Goal: Information Seeking & Learning: Compare options

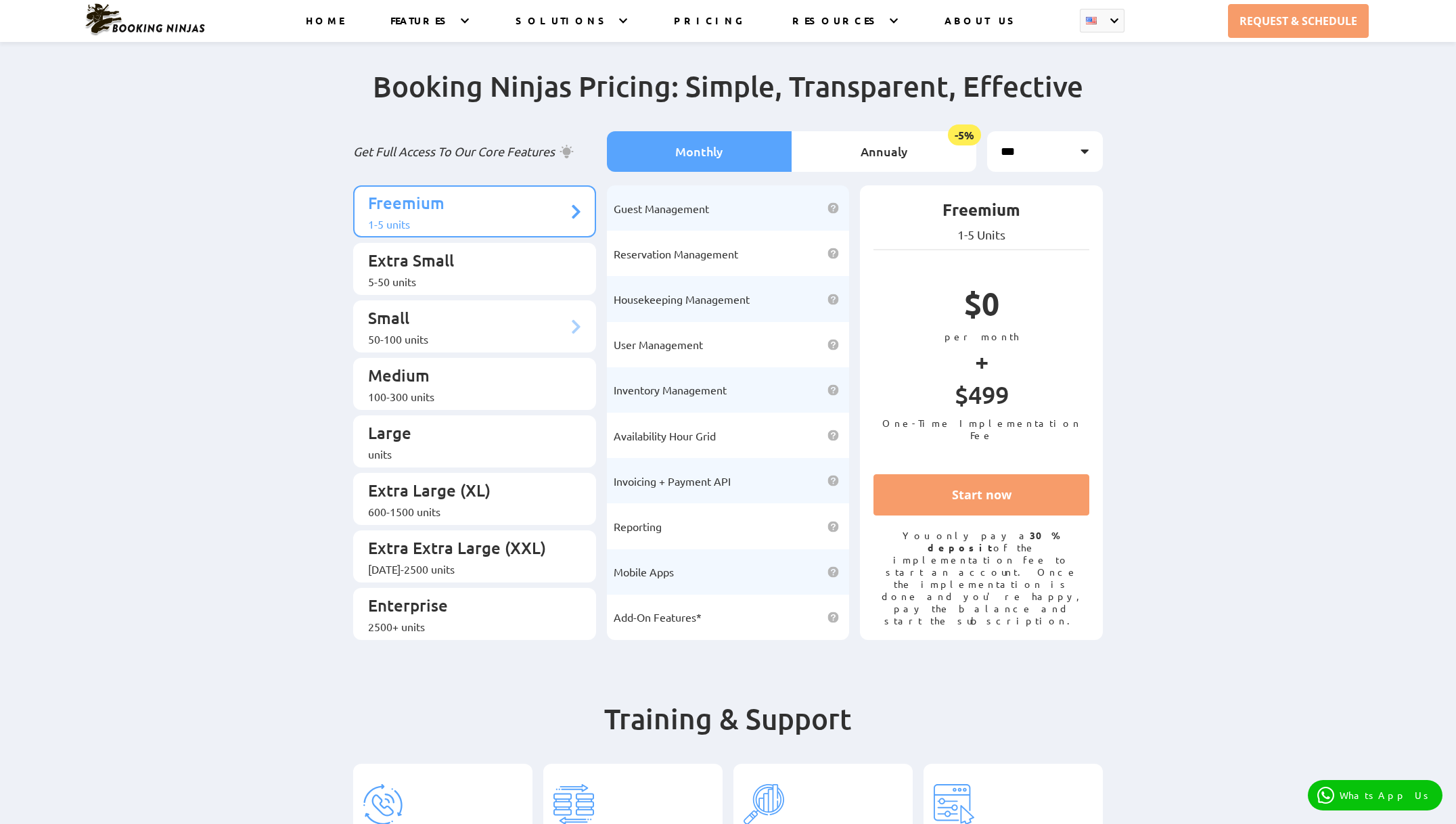
click at [438, 307] on p "Small" at bounding box center [467, 319] width 199 height 25
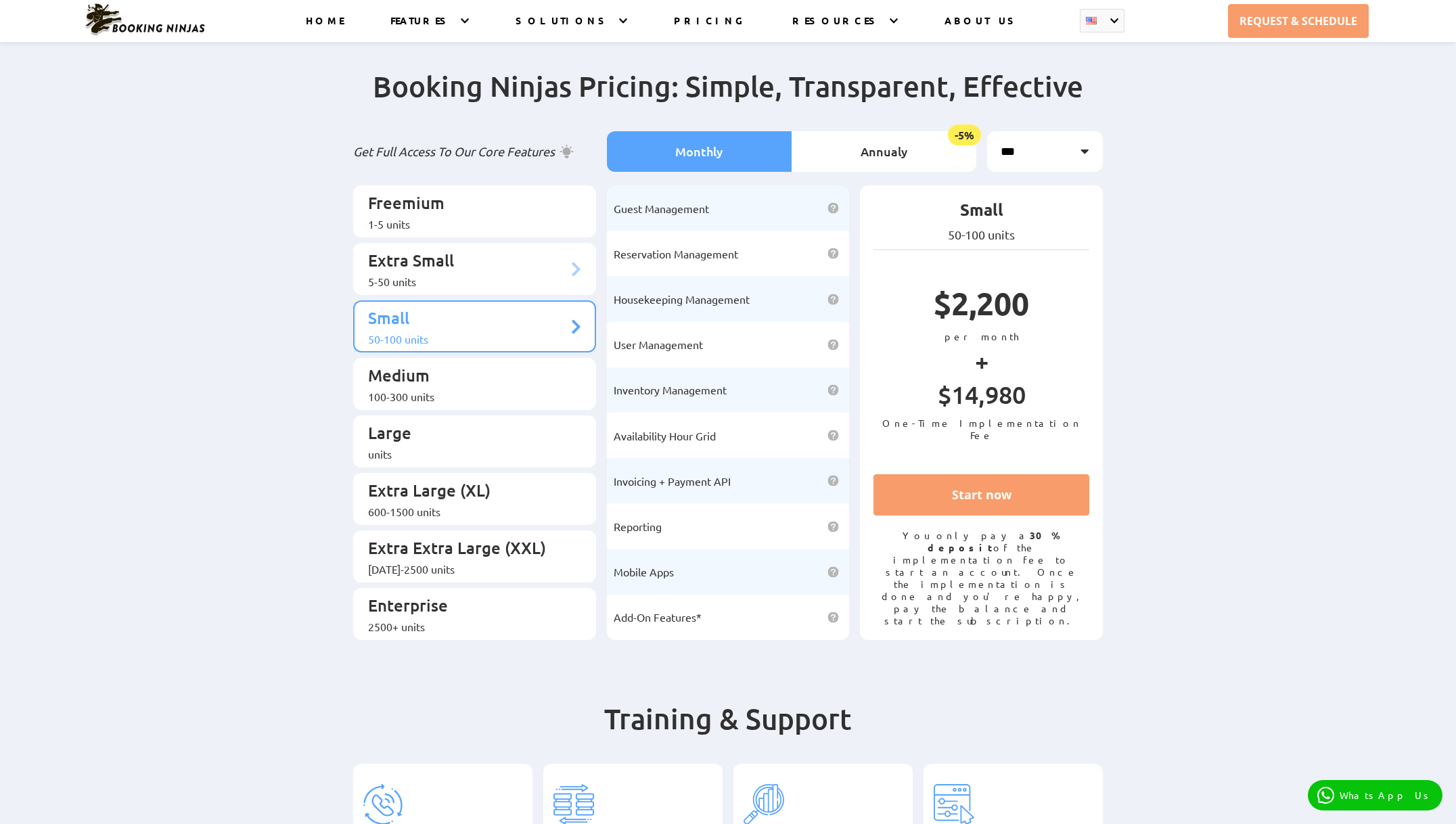
click at [454, 275] on div "5-50 units" at bounding box center [467, 281] width 199 height 13
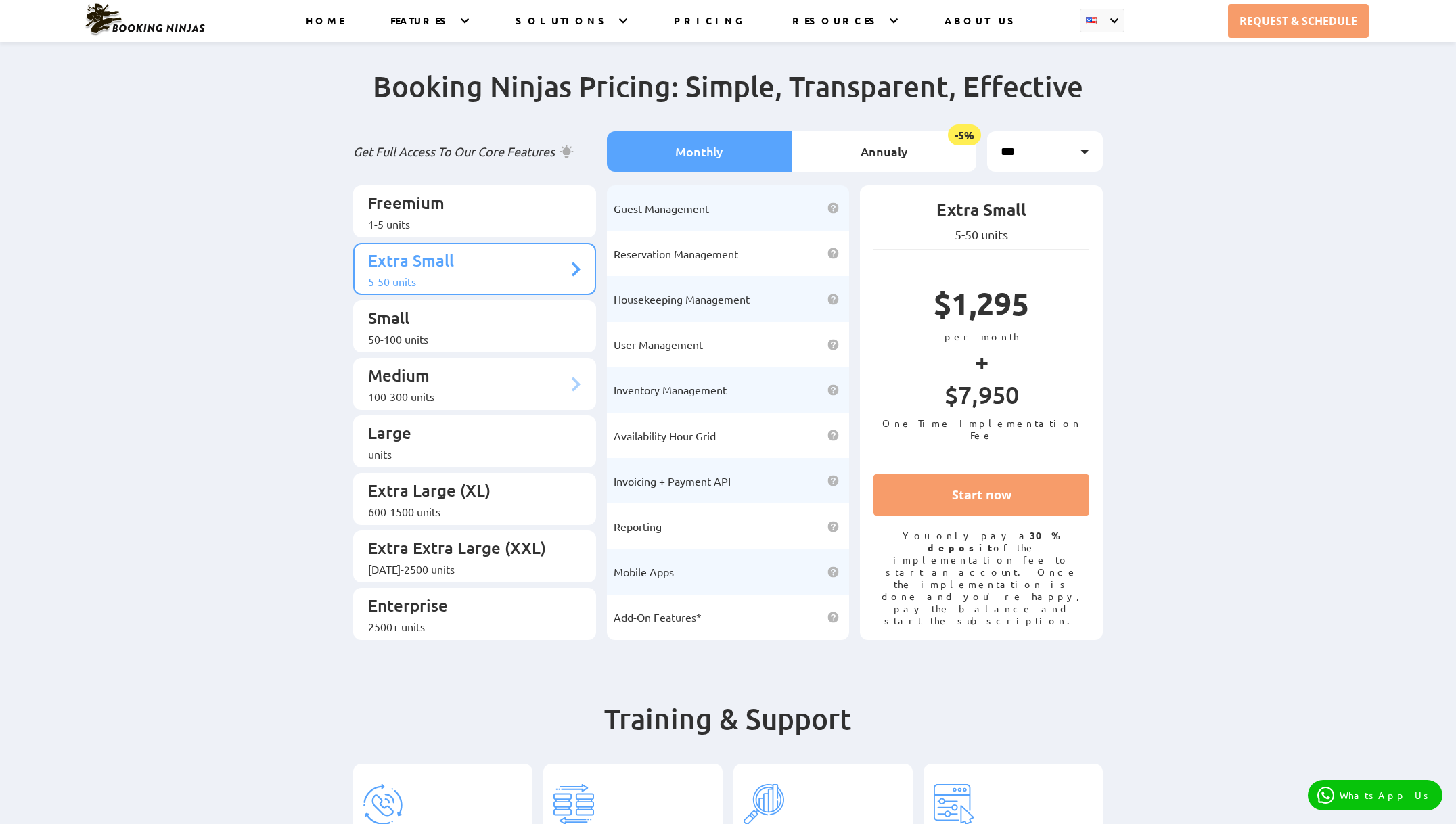
click at [438, 390] on div "100-300 units" at bounding box center [467, 396] width 199 height 13
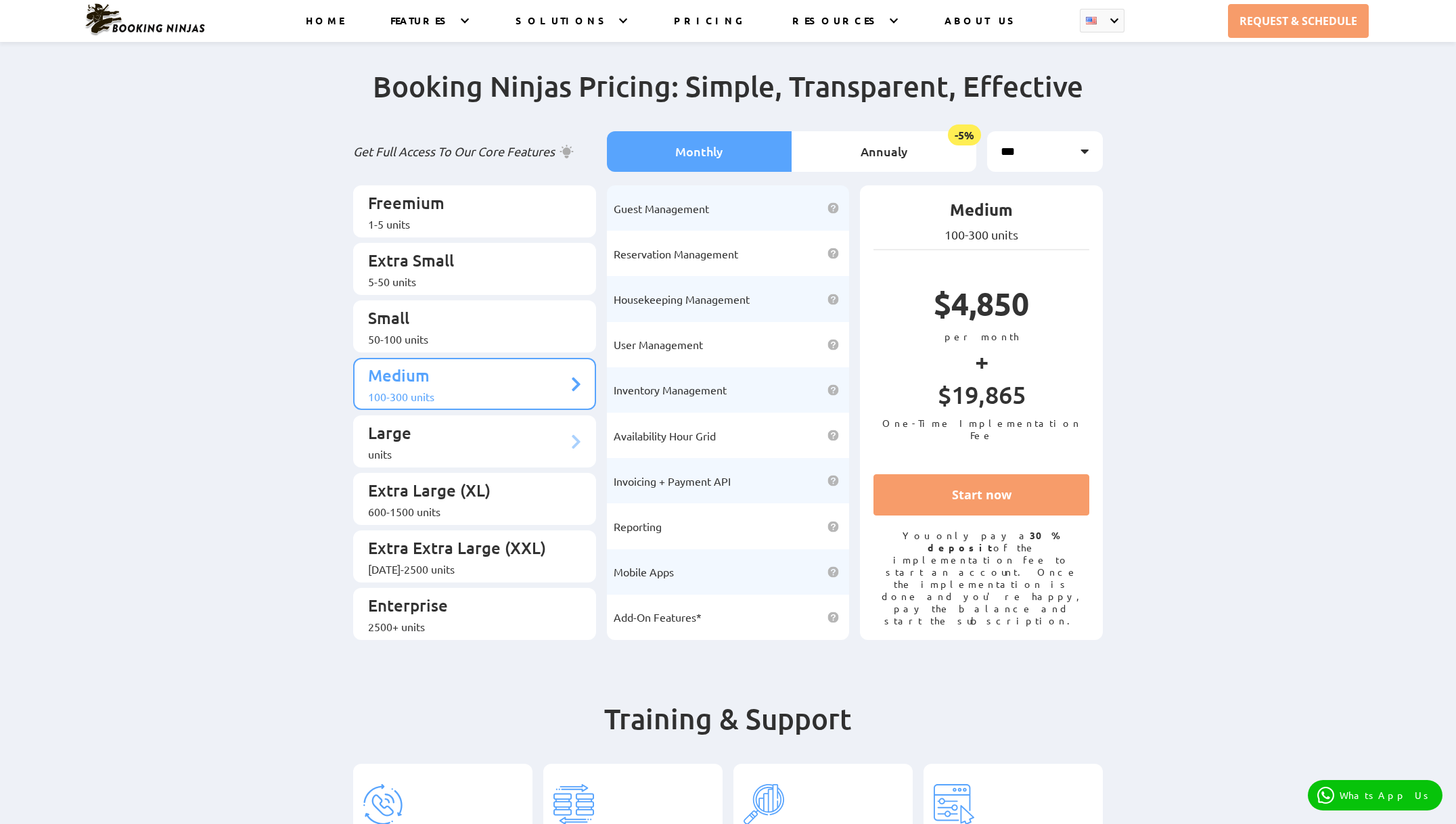
click at [429, 448] on div "units" at bounding box center [467, 454] width 199 height 13
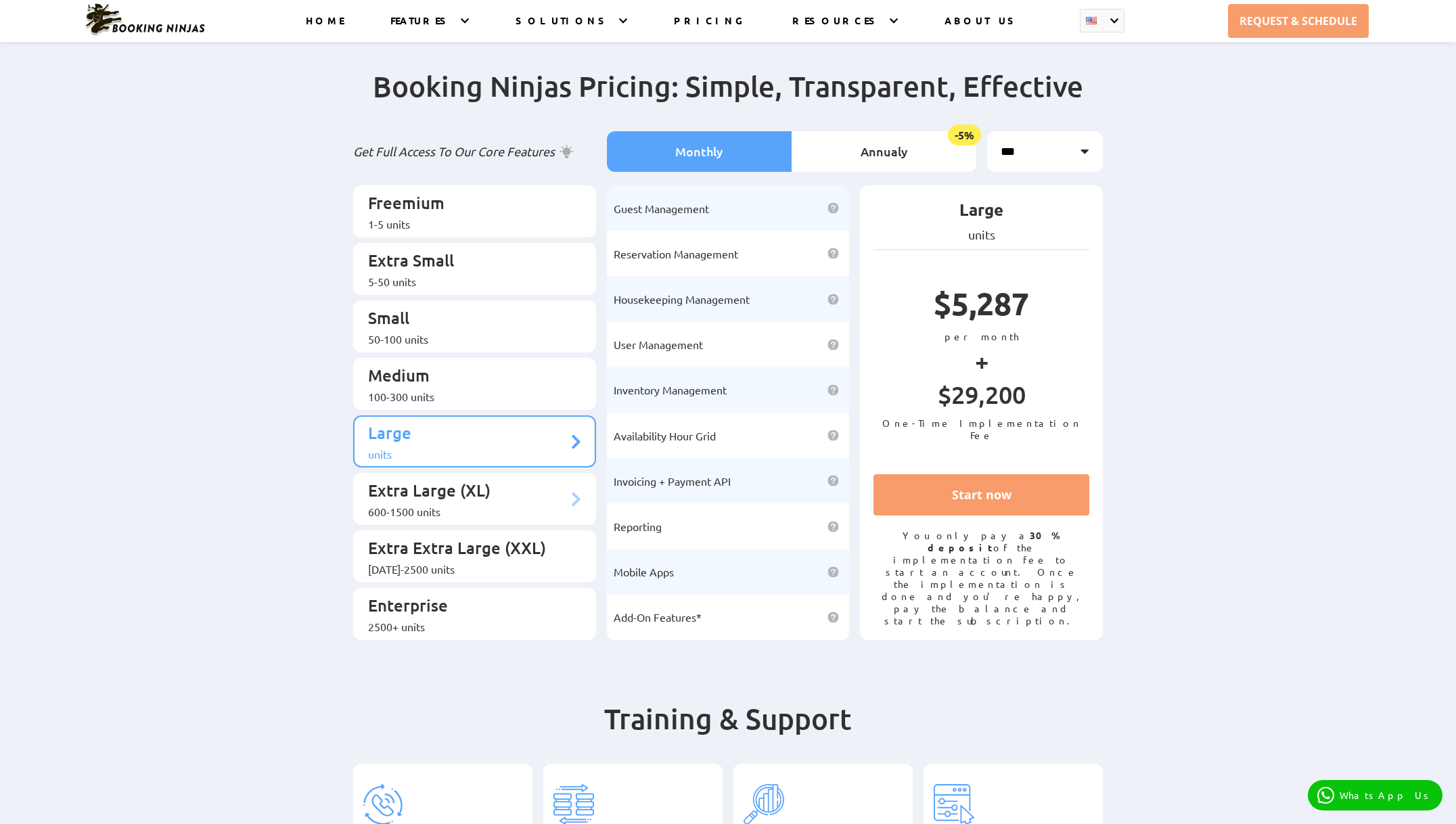
click at [433, 480] on p "Extra Large (XL)" at bounding box center [467, 492] width 199 height 25
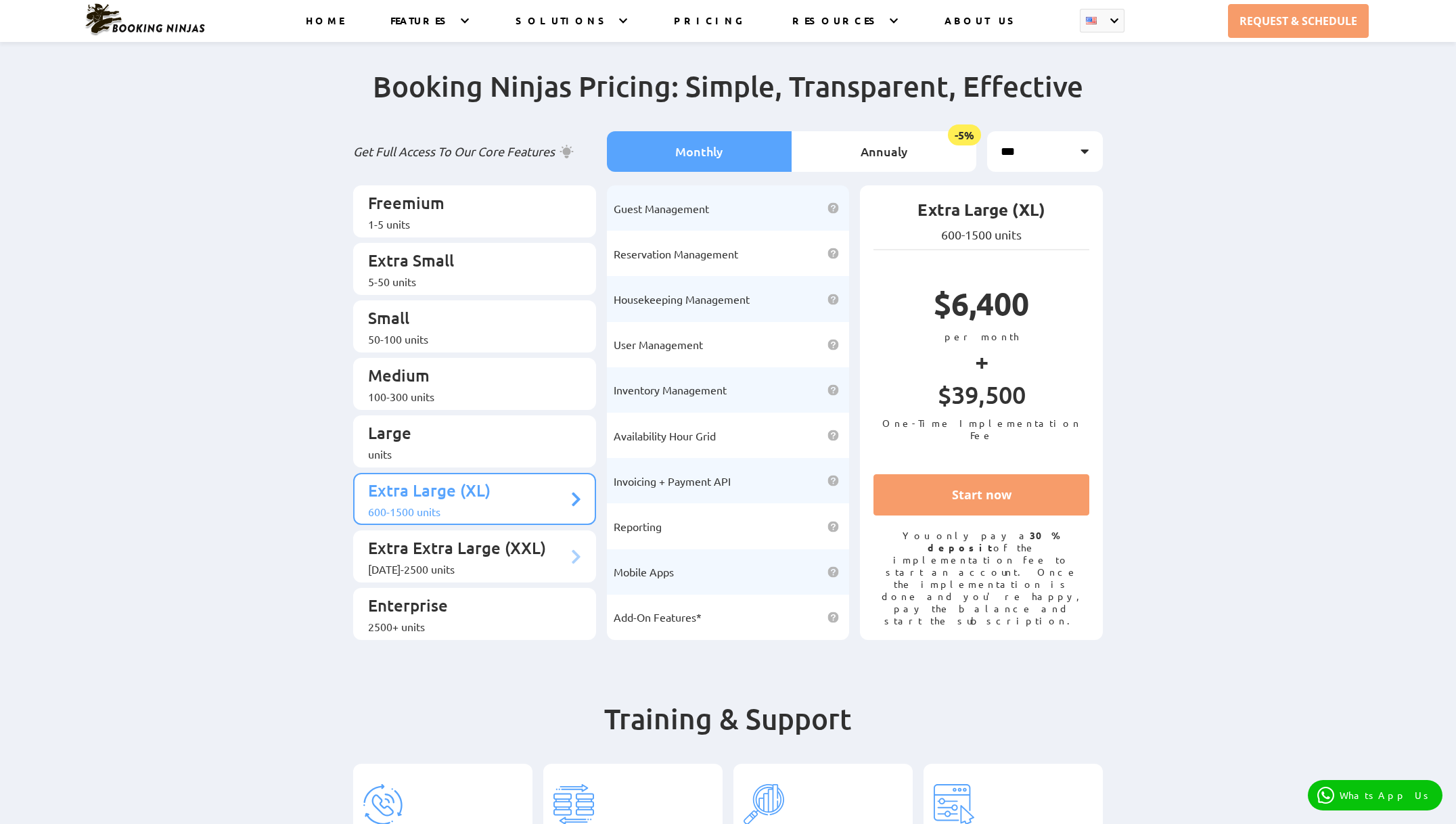
click at [433, 537] on p "Extra Extra Large (XXL)" at bounding box center [467, 549] width 199 height 25
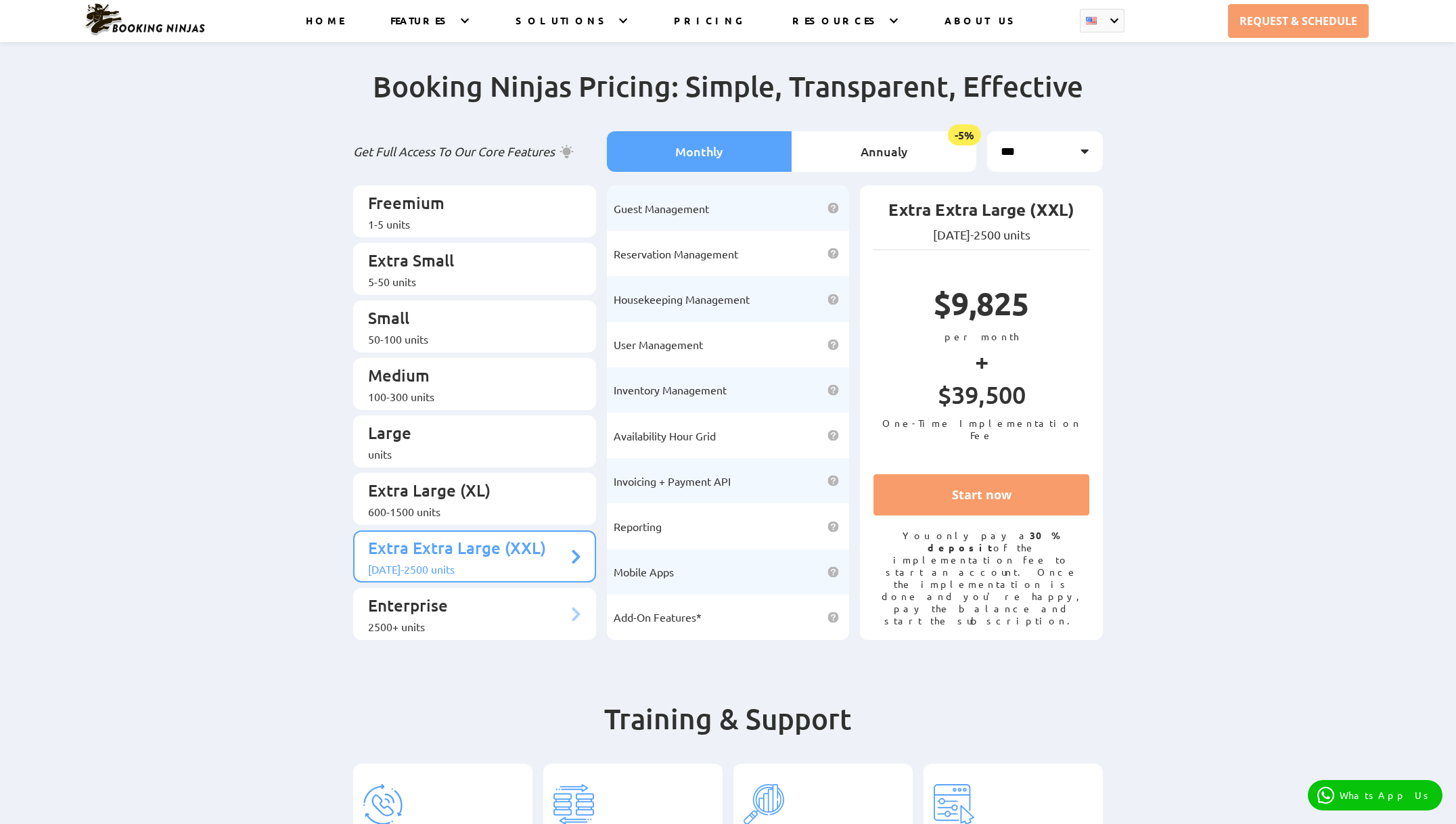
click at [417, 595] on p "Enterprise" at bounding box center [467, 607] width 199 height 25
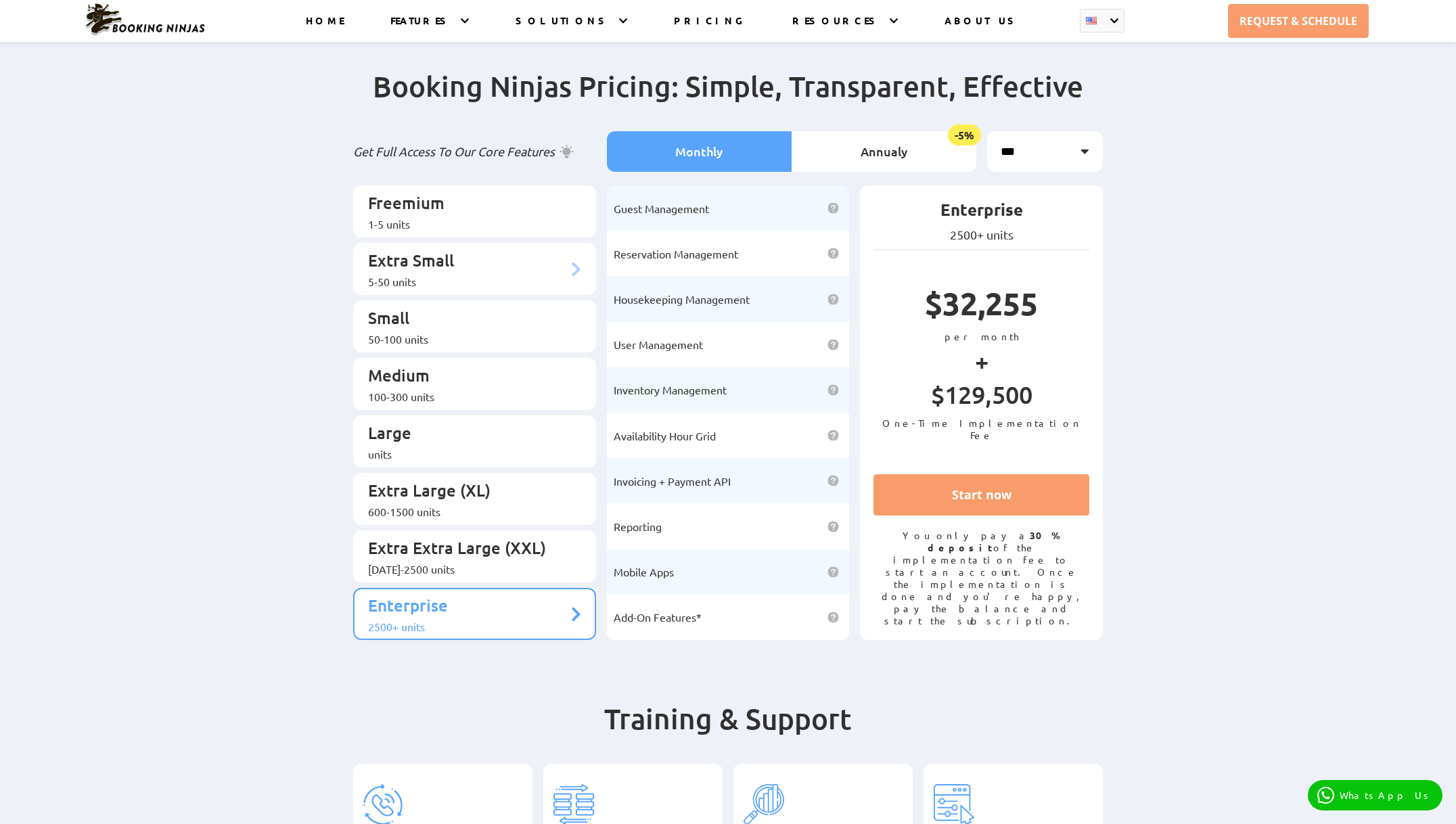
click at [405, 275] on div "5-50 units" at bounding box center [467, 281] width 199 height 13
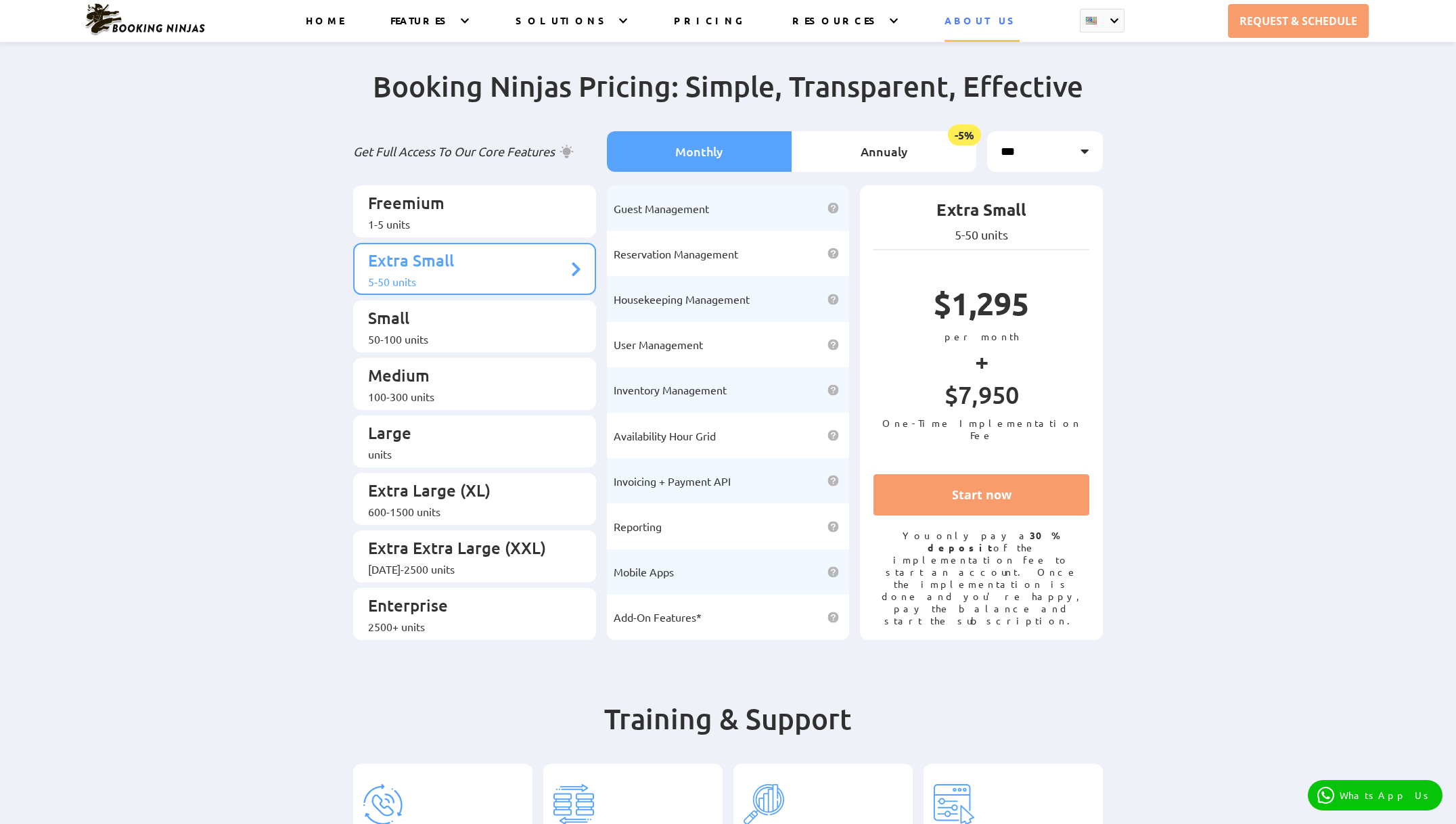
click at [965, 25] on link "ABOUT US" at bounding box center [982, 28] width 75 height 28
